Goal: Browse casually: Explore the website without a specific task or goal

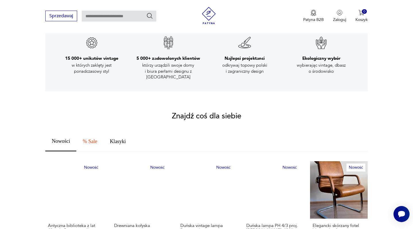
scroll to position [286, 0]
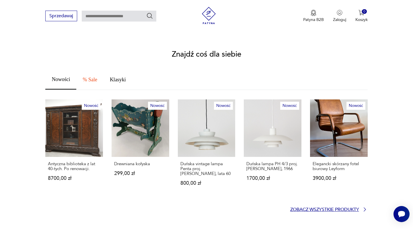
click at [348, 208] on p "Zobacz wszystkie produkty" at bounding box center [325, 210] width 69 height 4
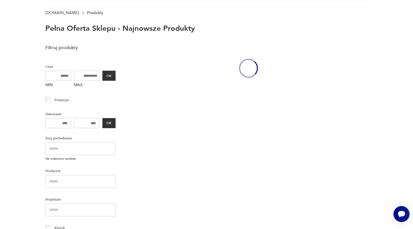
scroll to position [26, 0]
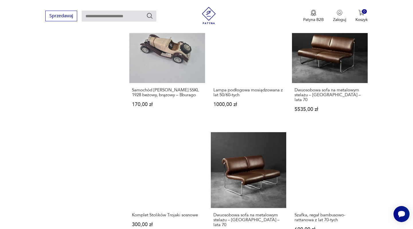
scroll to position [461, 0]
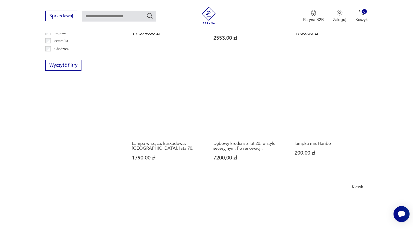
scroll to position [444, 0]
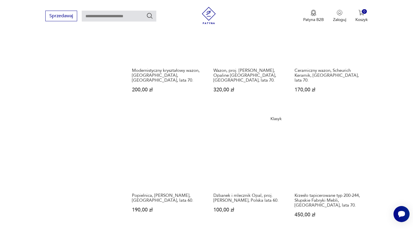
scroll to position [466, 0]
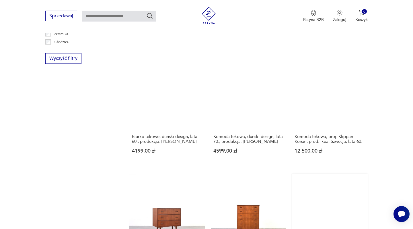
scroll to position [444, 0]
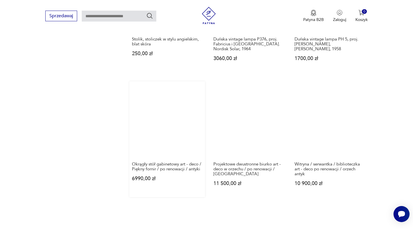
scroll to position [533, 0]
